Goal: Use online tool/utility: Utilize a website feature to perform a specific function

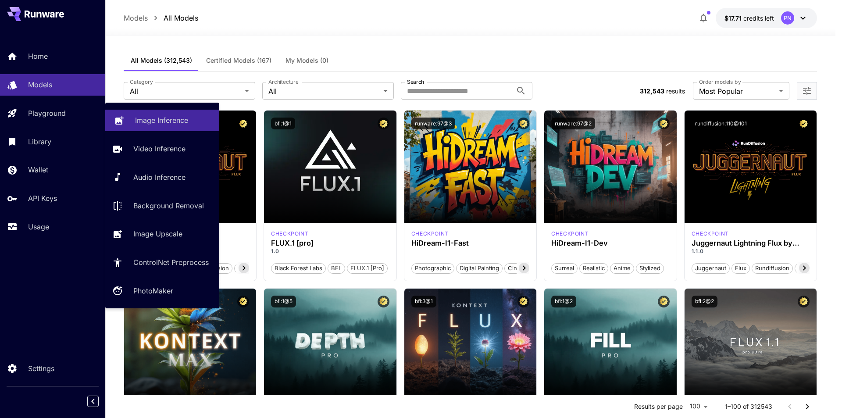
click at [169, 125] on p "Image Inference" at bounding box center [161, 120] width 53 height 11
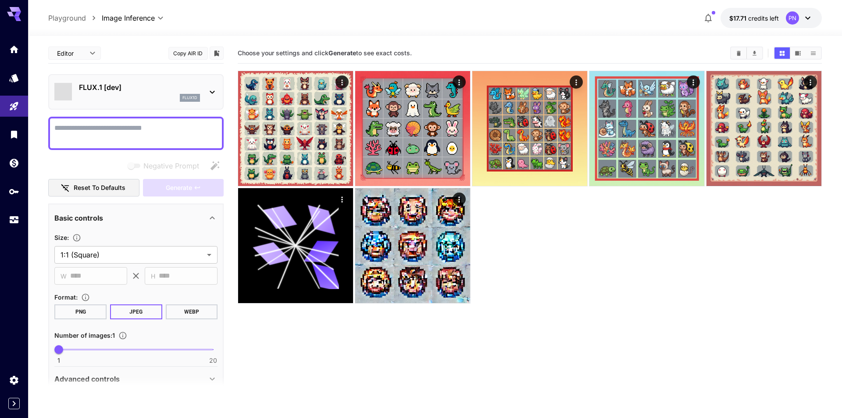
type input "**********"
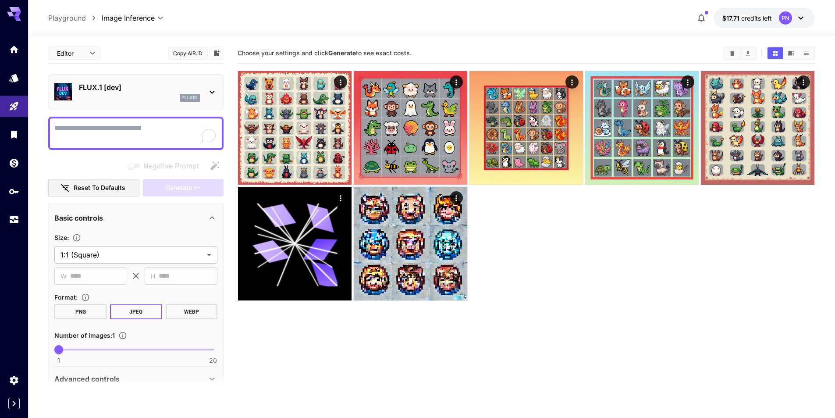
click at [137, 128] on textarea "Negative Prompt" at bounding box center [135, 133] width 163 height 21
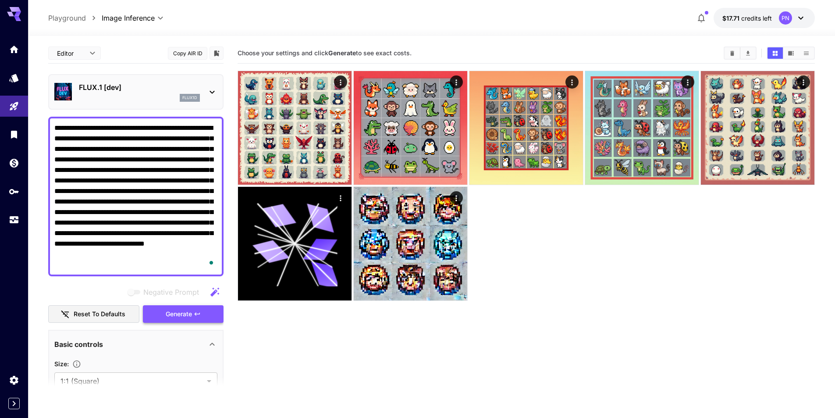
click at [201, 314] on icon "button" at bounding box center [197, 313] width 7 height 7
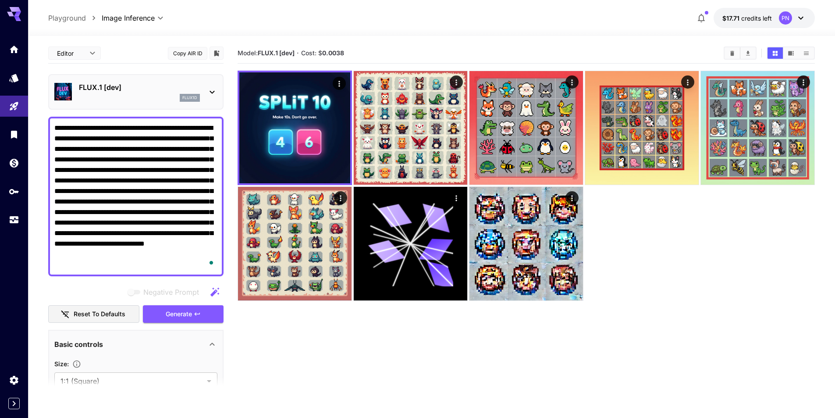
scroll to position [88, 0]
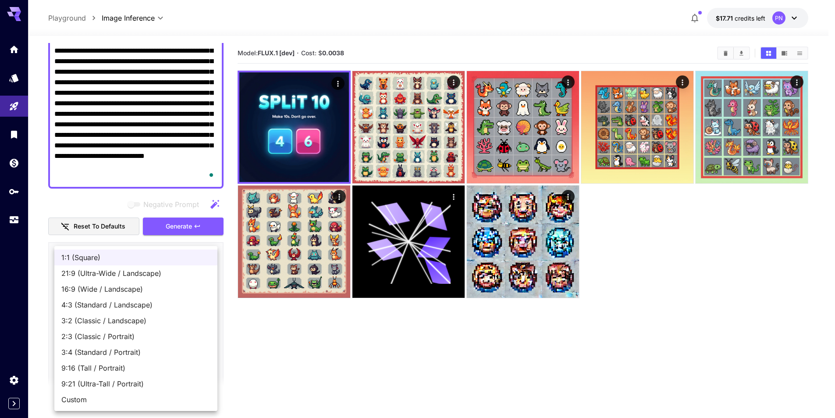
click at [108, 291] on body "**********" at bounding box center [417, 243] width 835 height 487
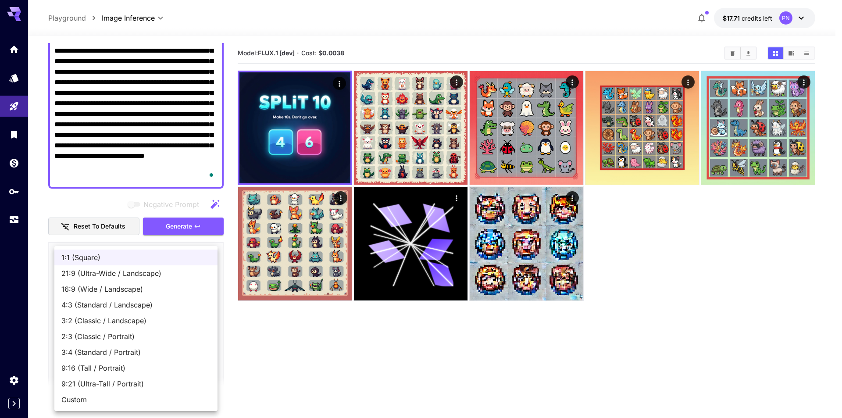
click at [240, 328] on div at bounding box center [421, 209] width 842 height 418
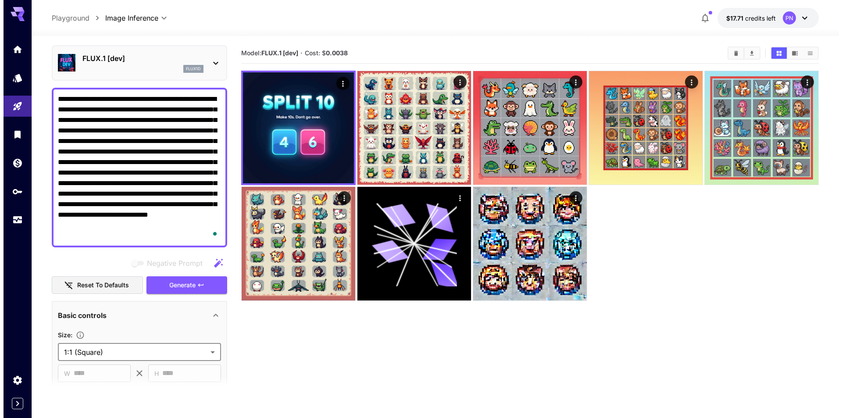
scroll to position [0, 0]
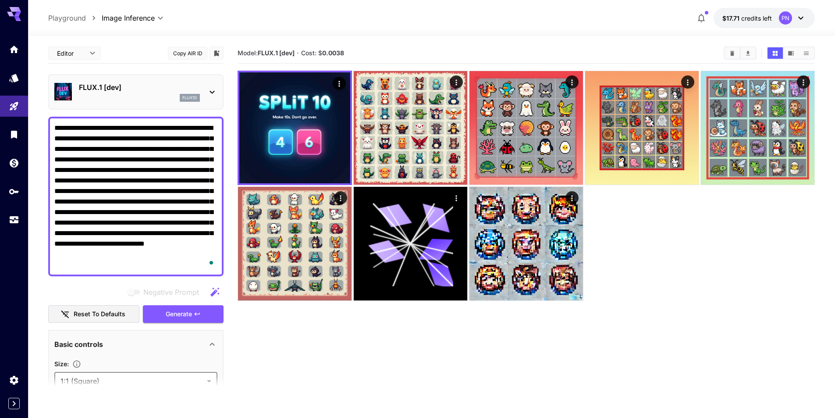
click at [122, 84] on p "FLUX.1 [dev]" at bounding box center [139, 87] width 121 height 11
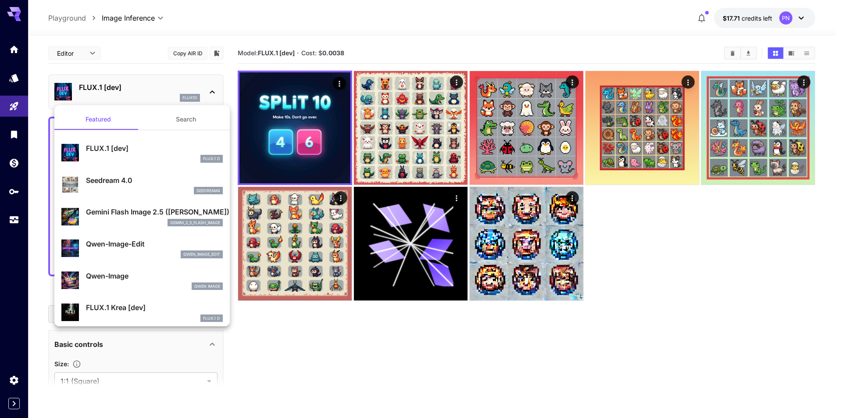
click at [123, 214] on p "Gemini Flash Image 2.5 ([PERSON_NAME])" at bounding box center [154, 212] width 137 height 11
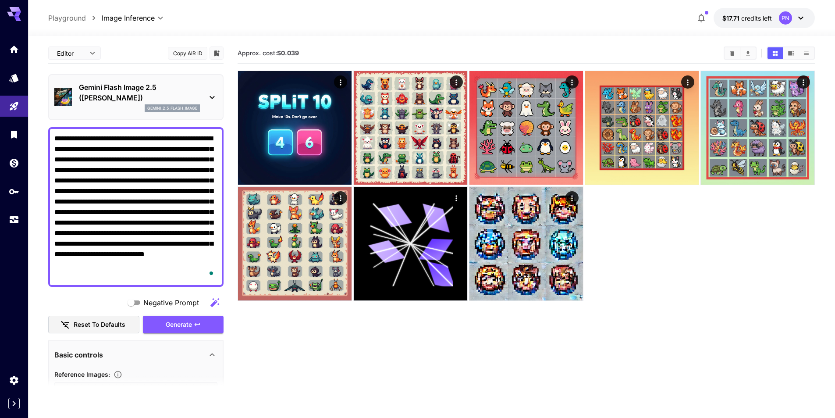
click at [203, 320] on button "Generate" at bounding box center [183, 325] width 81 height 18
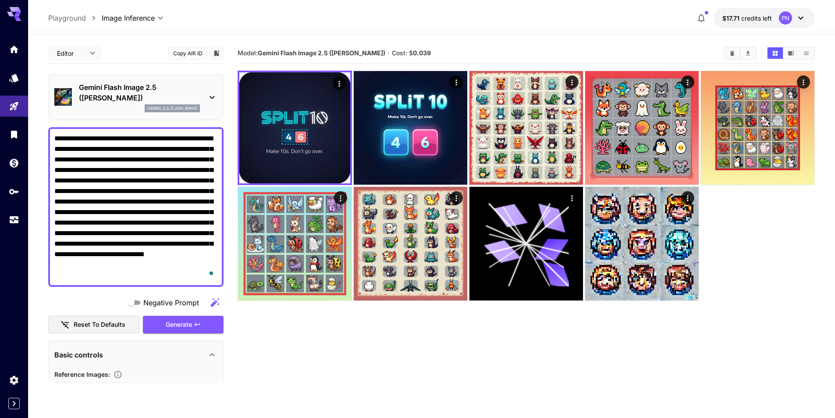
click at [93, 182] on textarea "**********" at bounding box center [135, 206] width 163 height 147
paste textarea "To enrich screen reader interactions, please activate Accessibility in Grammarl…"
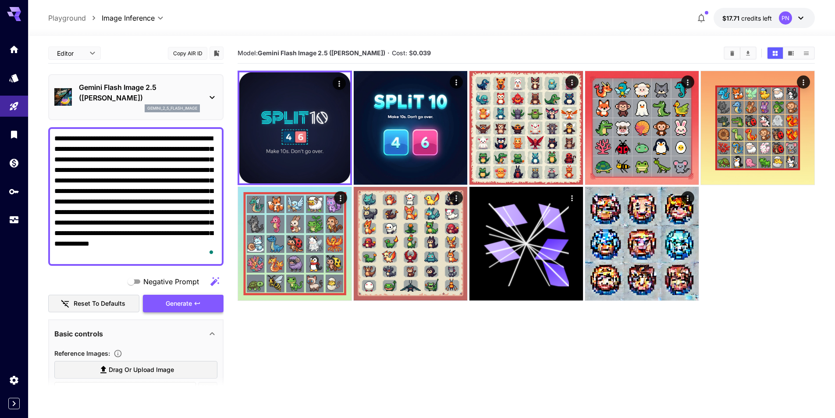
type textarea "**********"
click at [184, 300] on span "Generate" at bounding box center [179, 303] width 26 height 11
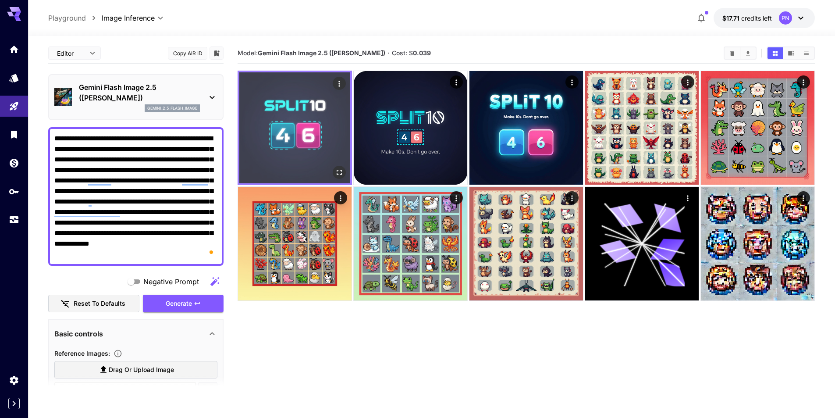
click at [273, 107] on img at bounding box center [294, 127] width 111 height 111
click at [303, 140] on img at bounding box center [294, 127] width 111 height 111
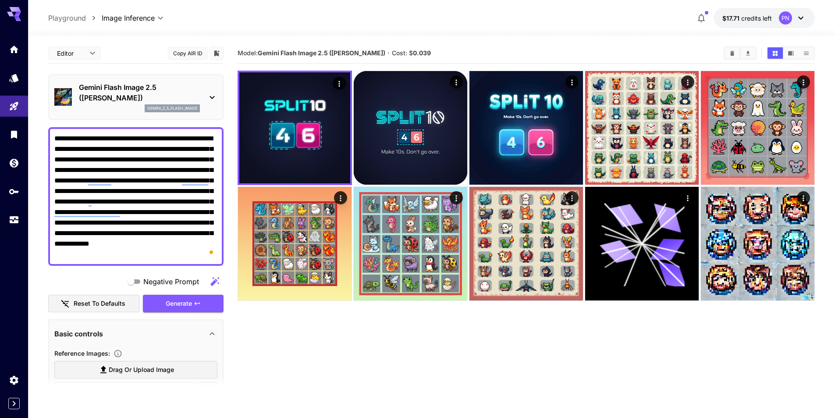
click at [159, 82] on p "Gemini Flash Image 2.5 ([PERSON_NAME])" at bounding box center [139, 92] width 121 height 21
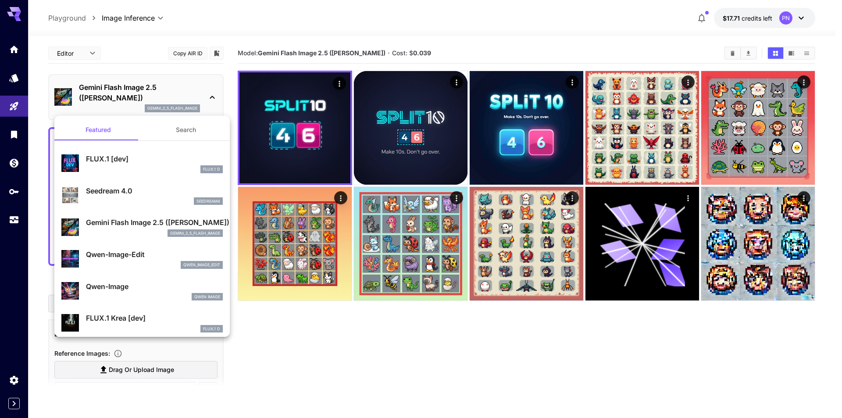
click at [131, 164] on div "FLUX.1 [dev] FLUX.1 D" at bounding box center [154, 163] width 137 height 20
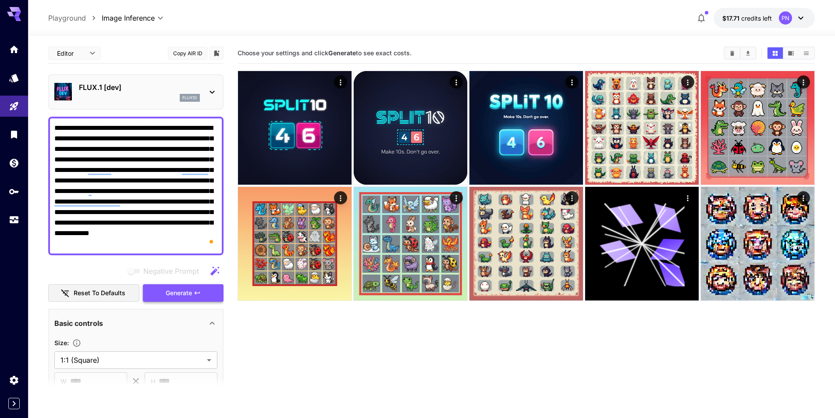
click at [197, 298] on button "Generate" at bounding box center [183, 293] width 81 height 18
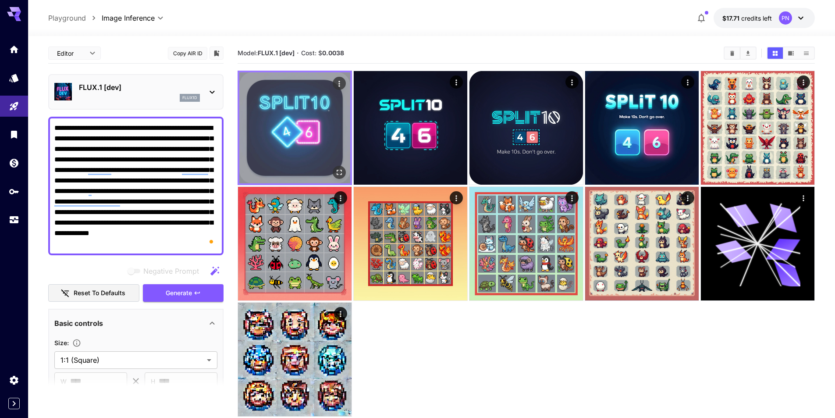
click at [312, 139] on img at bounding box center [294, 127] width 111 height 111
click at [283, 111] on img at bounding box center [294, 127] width 111 height 111
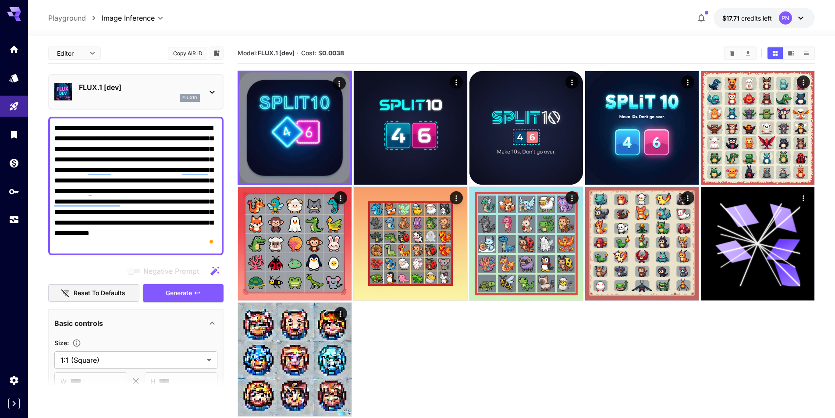
click at [134, 87] on p "FLUX.1 [dev]" at bounding box center [139, 87] width 121 height 11
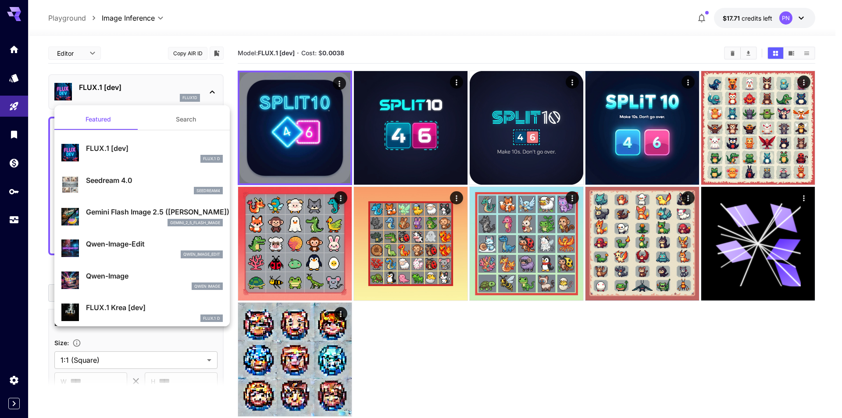
click at [134, 87] on div at bounding box center [421, 209] width 842 height 418
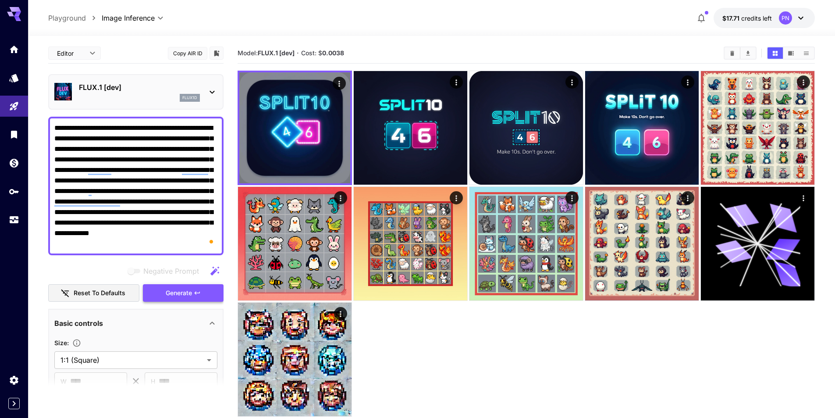
click at [187, 289] on span "Generate" at bounding box center [179, 293] width 26 height 11
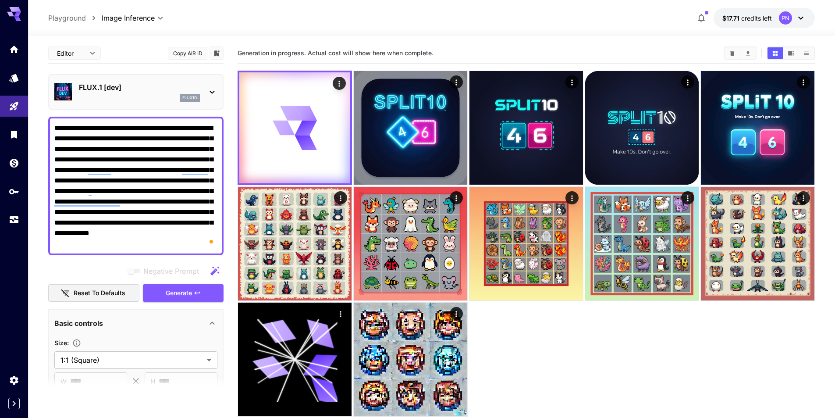
click at [152, 85] on p "FLUX.1 [dev]" at bounding box center [139, 87] width 121 height 11
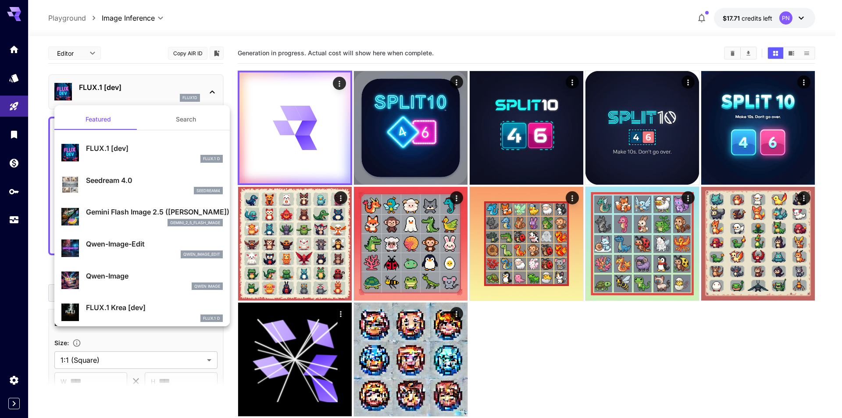
click at [131, 242] on p "Qwen-Image-Edit" at bounding box center [154, 244] width 137 height 11
type input "*"
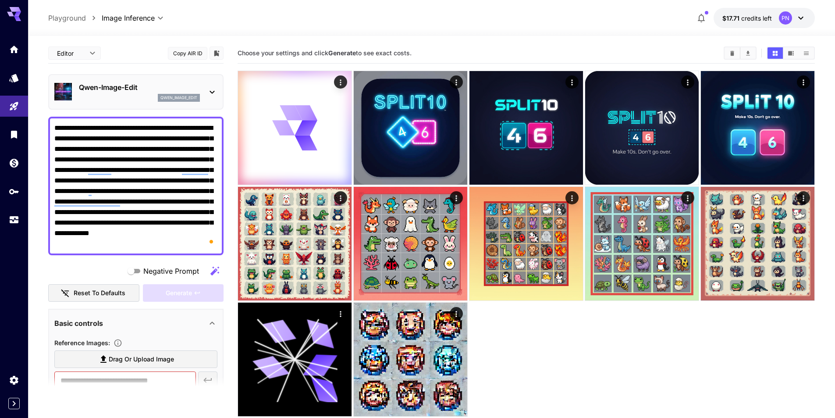
click at [128, 100] on div "qwen_image_edit" at bounding box center [139, 98] width 121 height 8
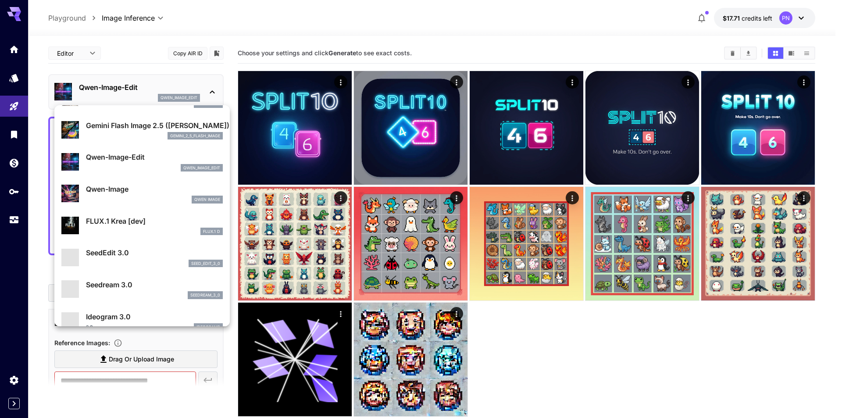
scroll to position [88, 0]
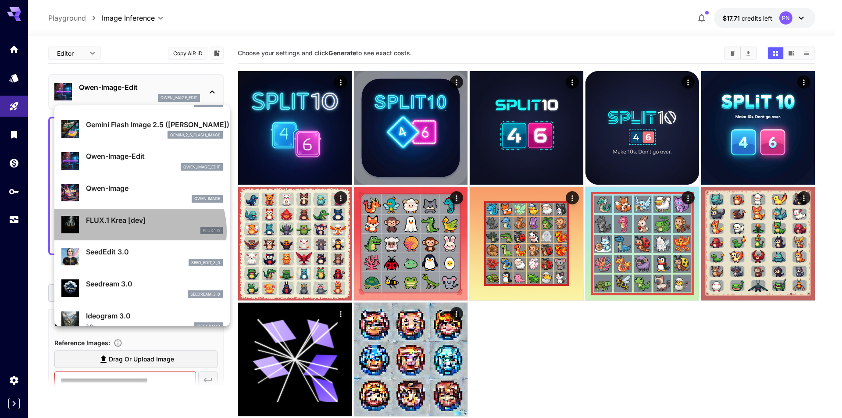
drag, startPoint x: 139, startPoint y: 231, endPoint x: 178, endPoint y: 305, distance: 83.6
click at [139, 231] on div "FLUX.1 D" at bounding box center [154, 231] width 137 height 8
type input "**"
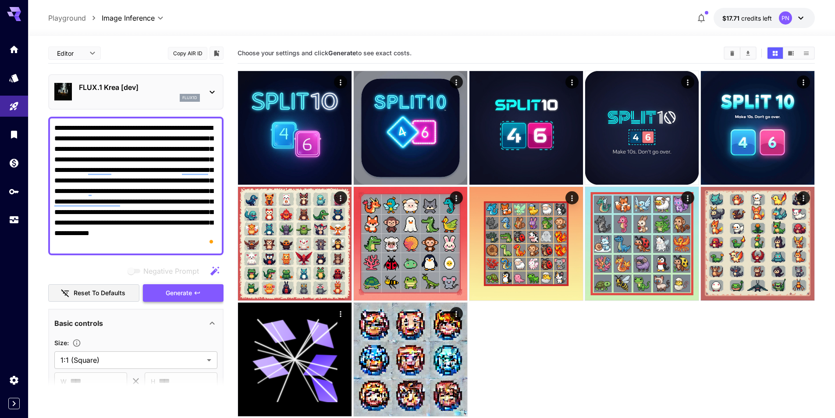
click at [186, 295] on span "Generate" at bounding box center [179, 293] width 26 height 11
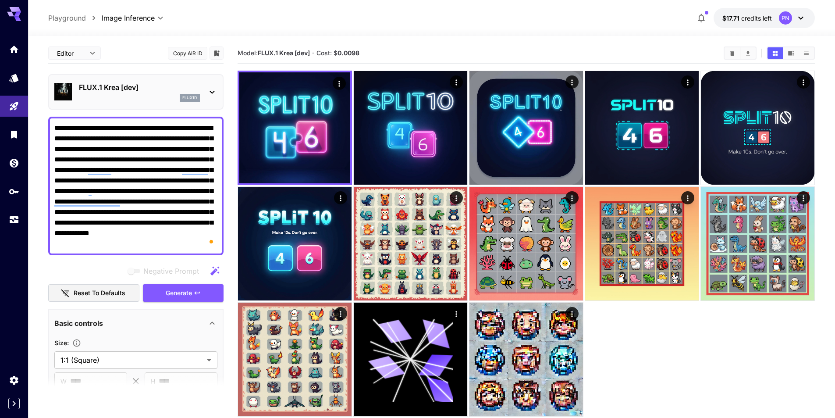
click at [150, 89] on p "FLUX.1 Krea [dev]" at bounding box center [139, 87] width 121 height 11
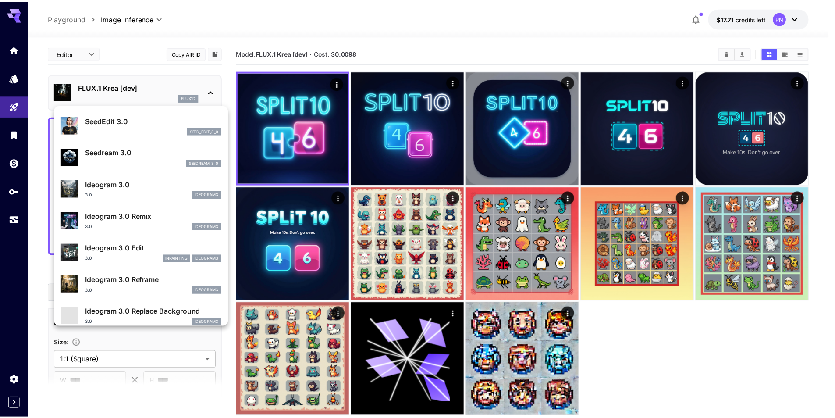
scroll to position [220, 0]
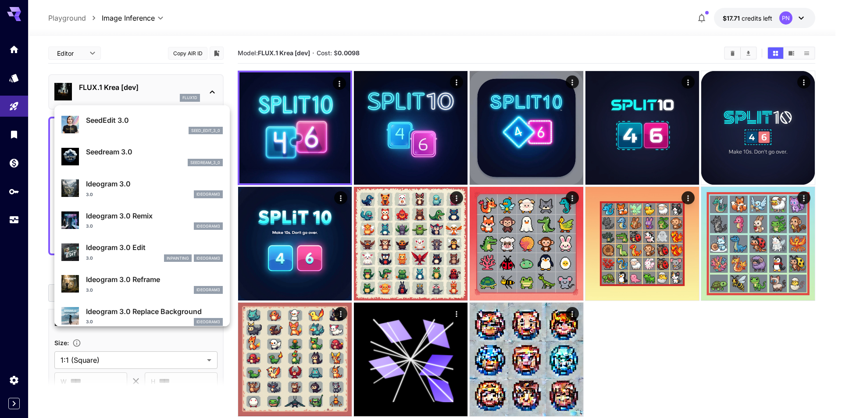
click at [120, 161] on div "seedream_3_0" at bounding box center [154, 163] width 137 height 8
type input "***"
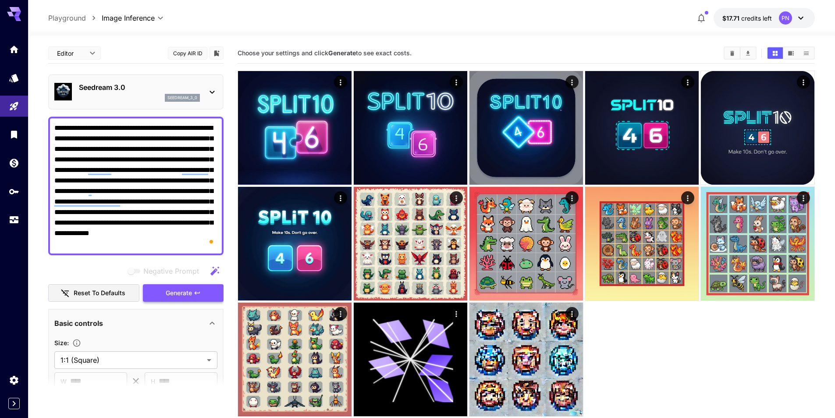
click at [193, 285] on button "Generate" at bounding box center [183, 293] width 81 height 18
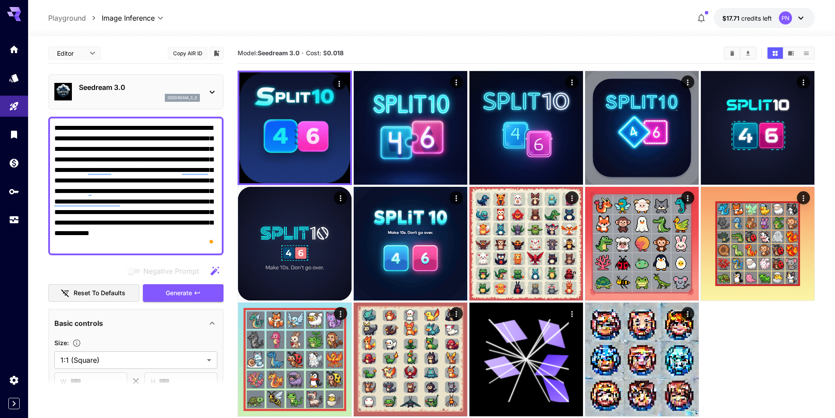
click at [143, 203] on textarea "**********" at bounding box center [135, 186] width 163 height 126
click at [122, 90] on p "Seedream 3.0" at bounding box center [139, 87] width 121 height 11
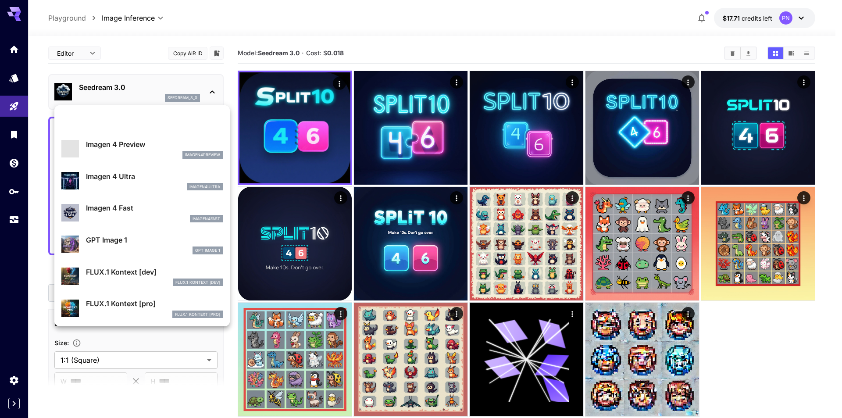
scroll to position [396, 0]
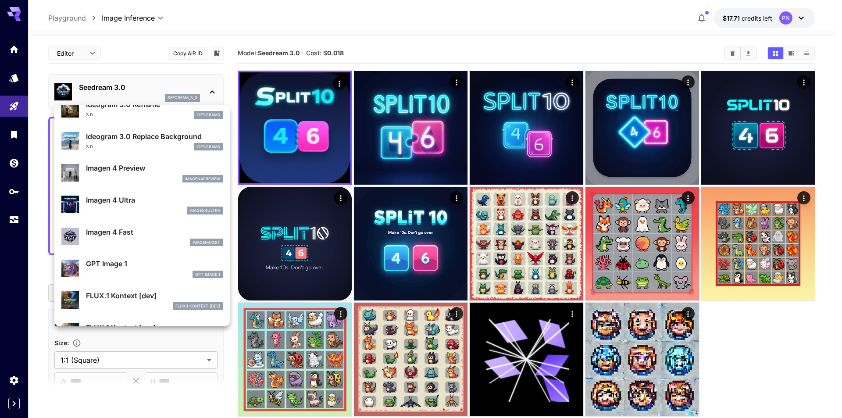
click at [135, 207] on div "imagen4ultra" at bounding box center [154, 211] width 137 height 8
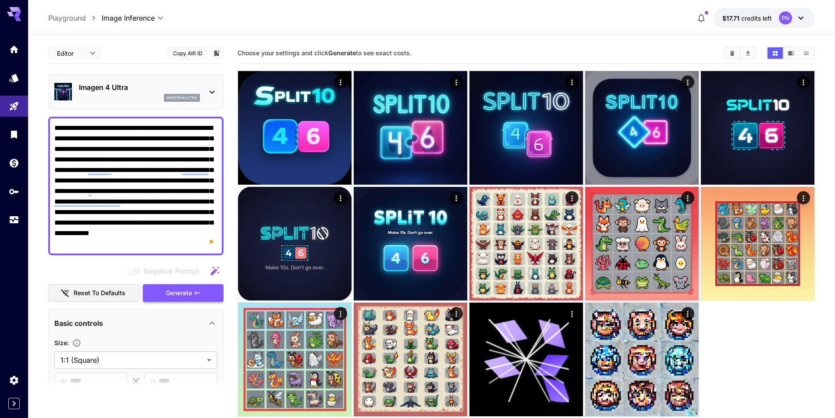
click at [189, 292] on span "Generate" at bounding box center [179, 293] width 26 height 11
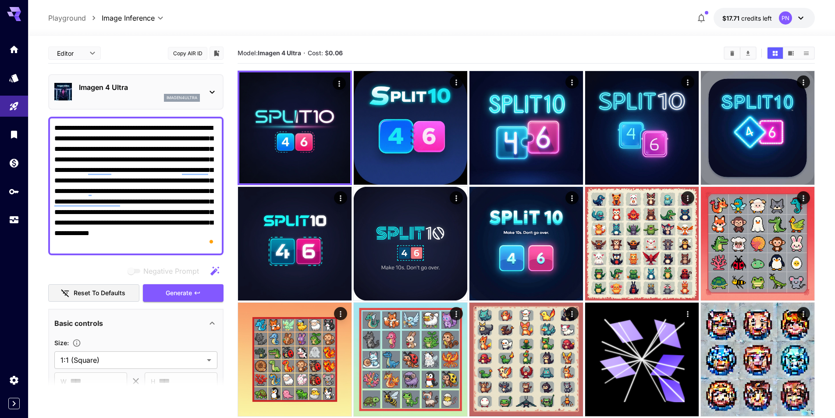
click at [124, 92] on p "Imagen 4 Ultra" at bounding box center [139, 87] width 121 height 11
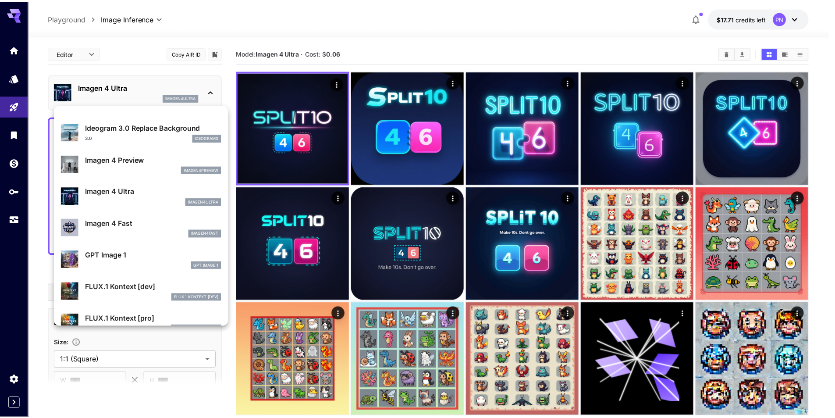
scroll to position [439, 0]
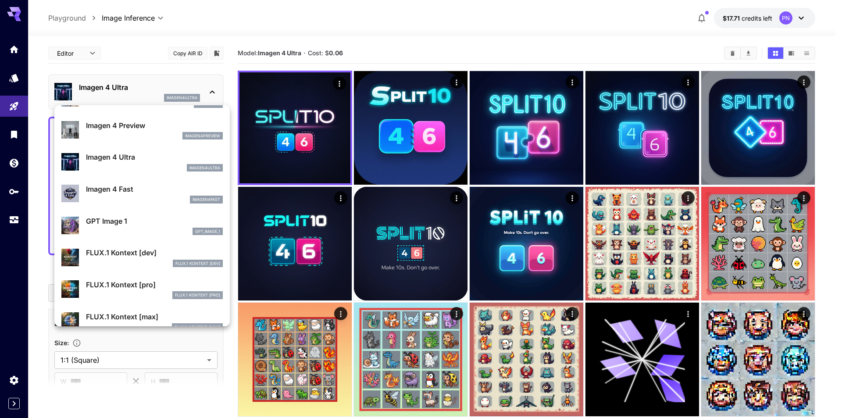
click at [139, 225] on p "GPT Image 1" at bounding box center [154, 221] width 137 height 11
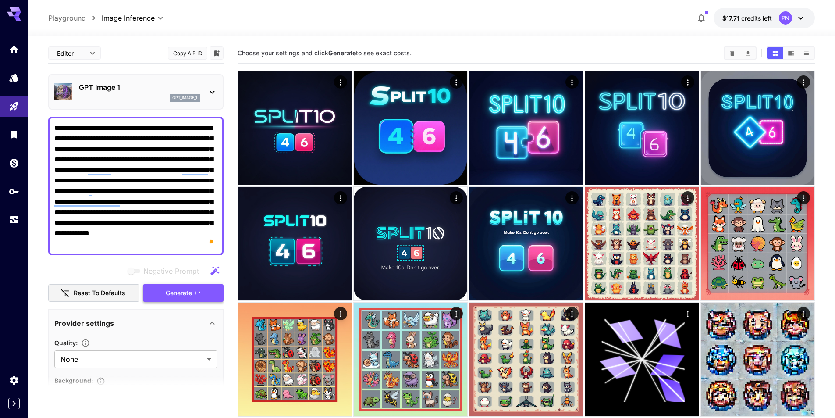
click at [193, 295] on button "Generate" at bounding box center [183, 293] width 81 height 18
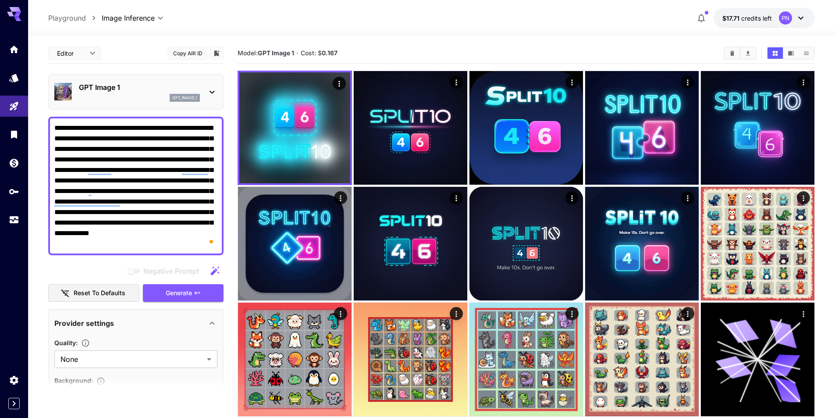
click at [170, 229] on textarea "**********" at bounding box center [135, 186] width 163 height 126
click at [133, 175] on textarea "**********" at bounding box center [135, 186] width 163 height 126
